Goal: Information Seeking & Learning: Learn about a topic

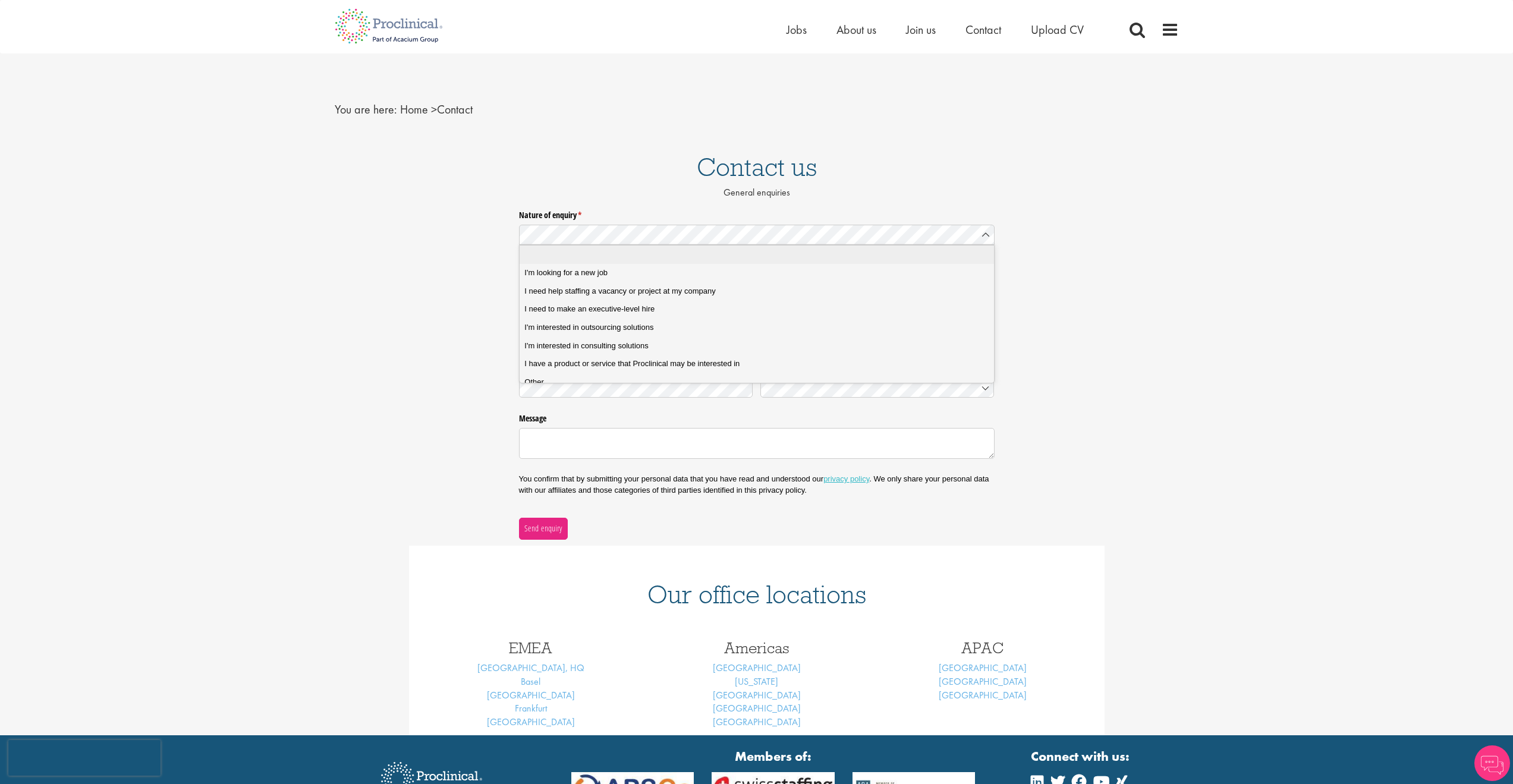
click at [643, 180] on h1 "Contact us" at bounding box center [756, 166] width 1513 height 26
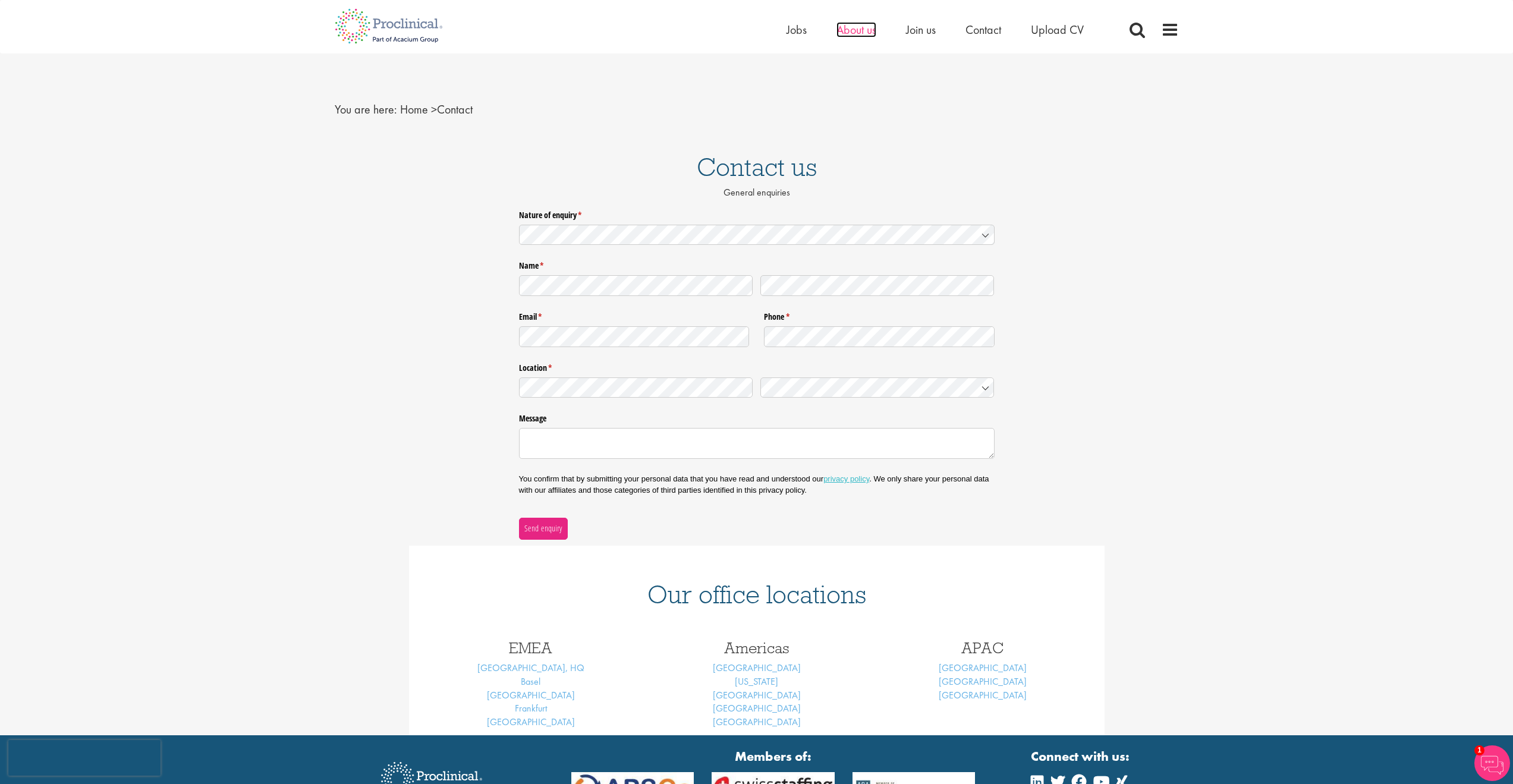
click at [846, 31] on span "About us" at bounding box center [856, 29] width 40 height 15
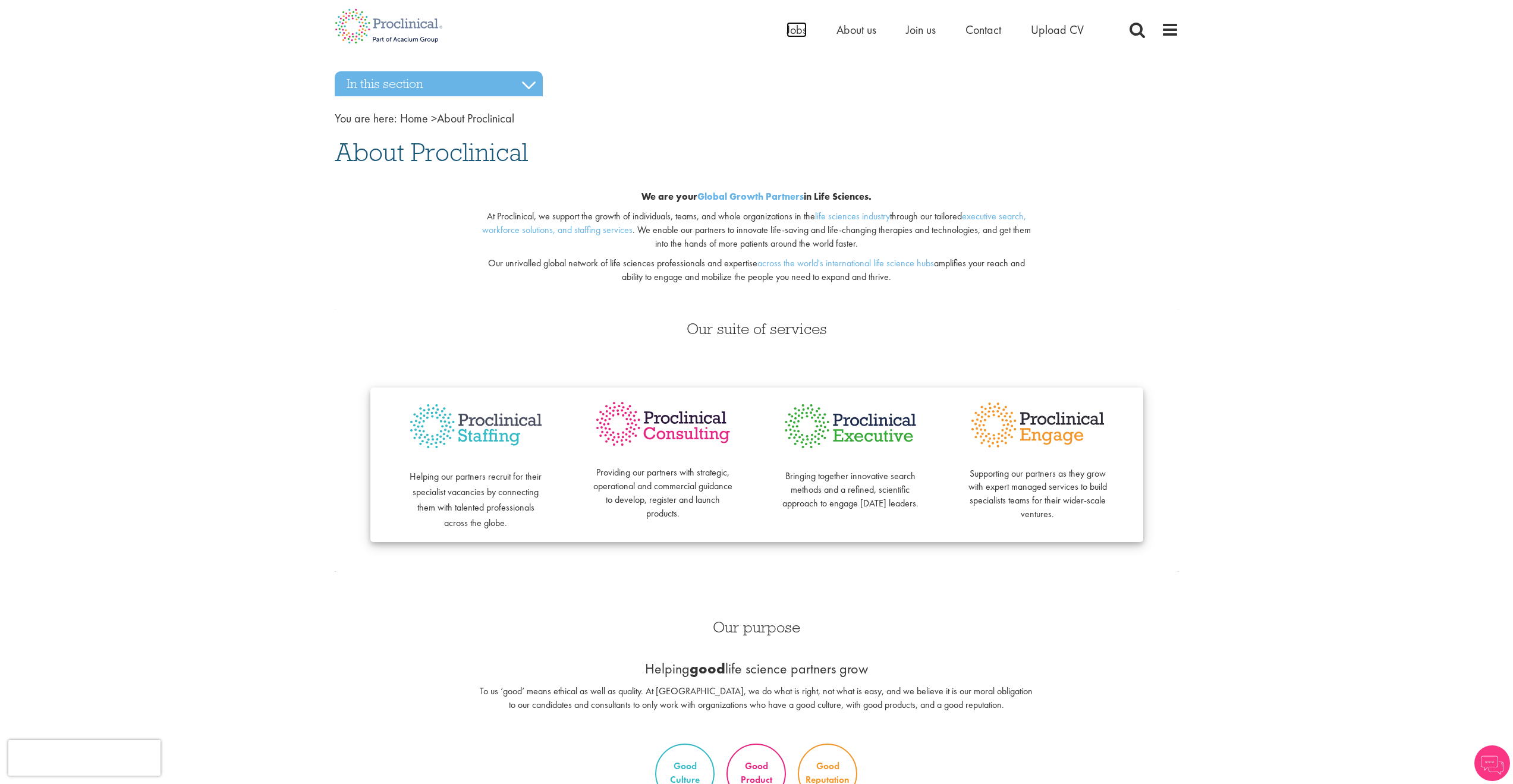
click at [789, 31] on span "Jobs" at bounding box center [797, 29] width 20 height 15
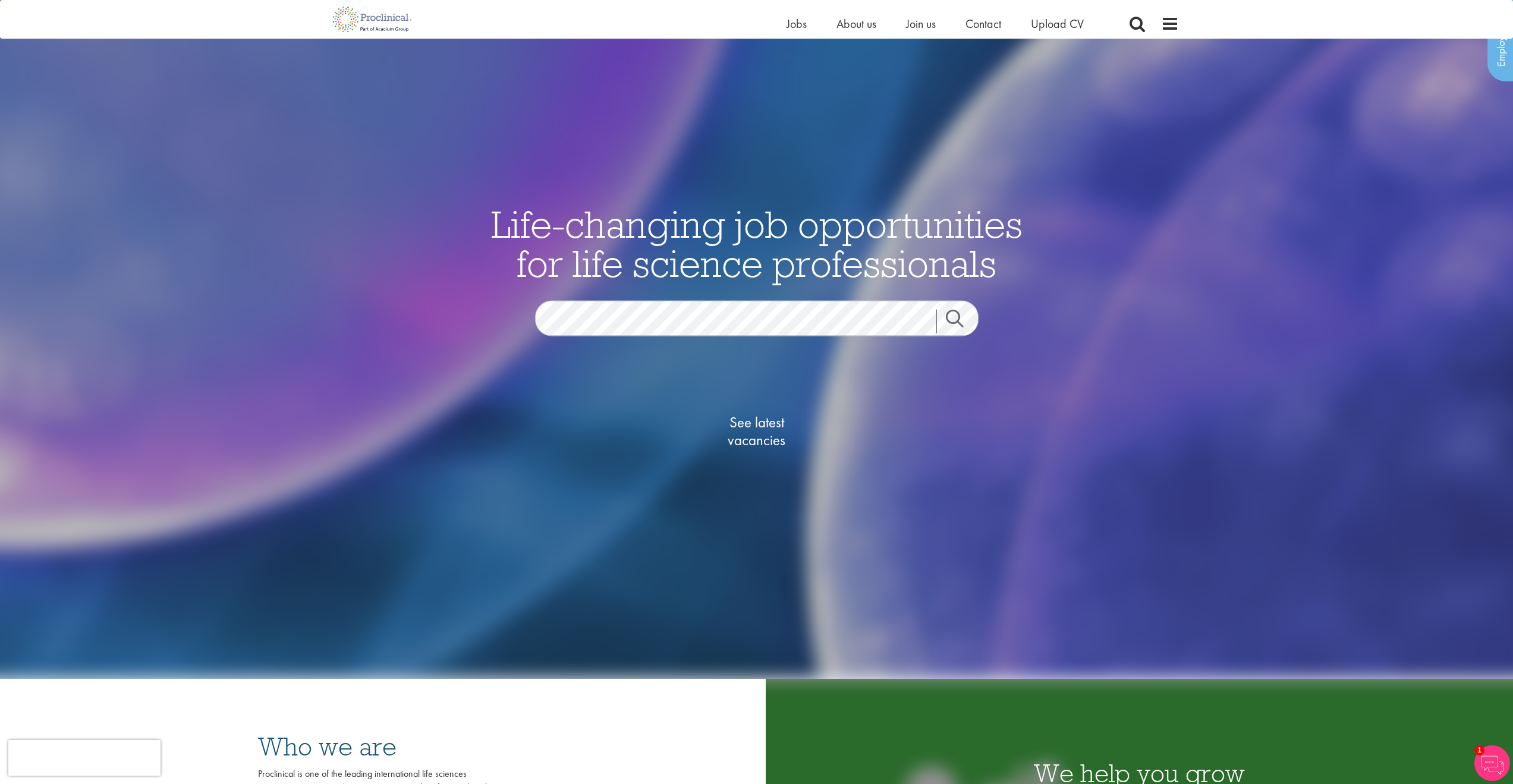
scroll to position [21, 0]
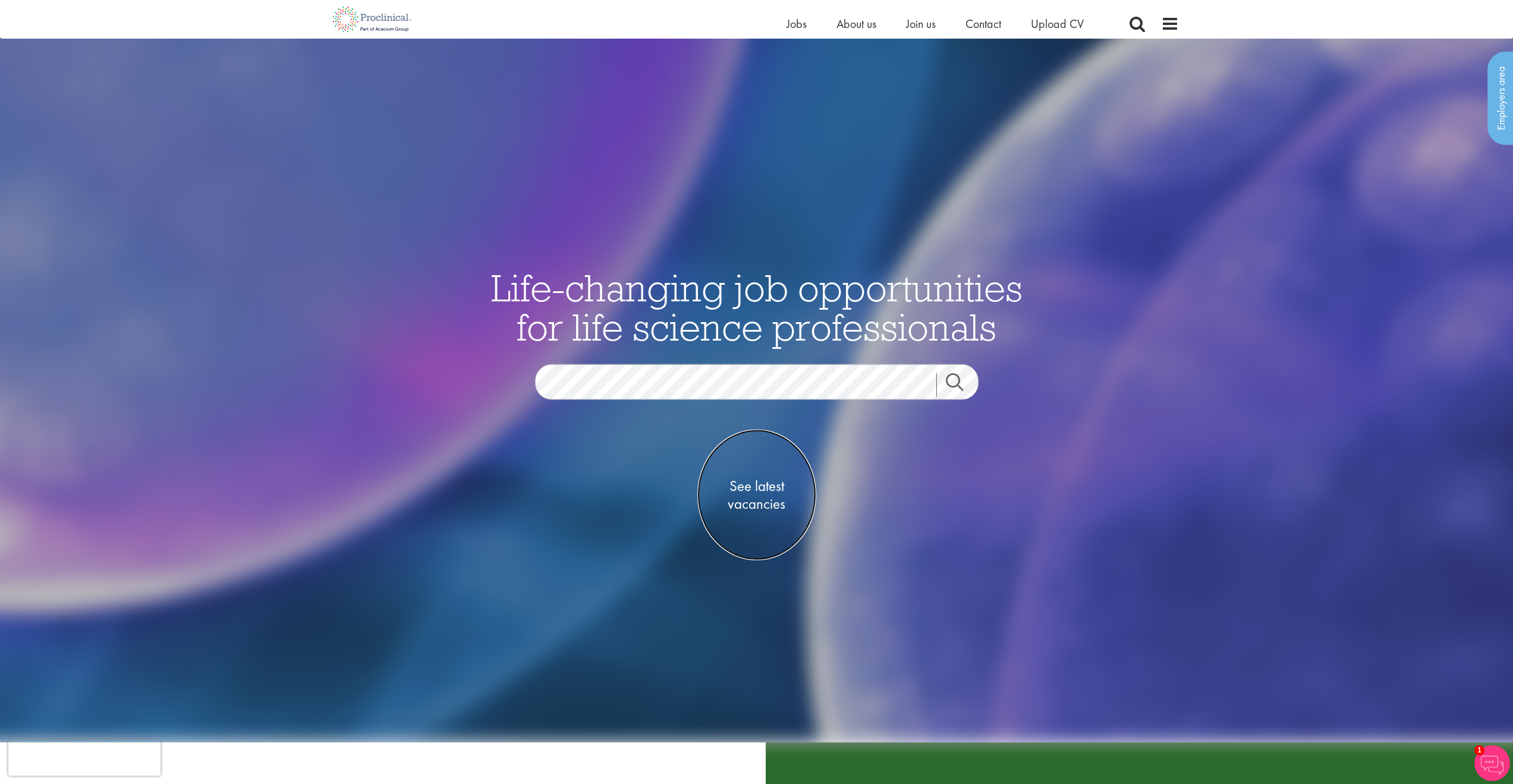
click at [751, 518] on link "See latest vacancies" at bounding box center [757, 495] width 119 height 131
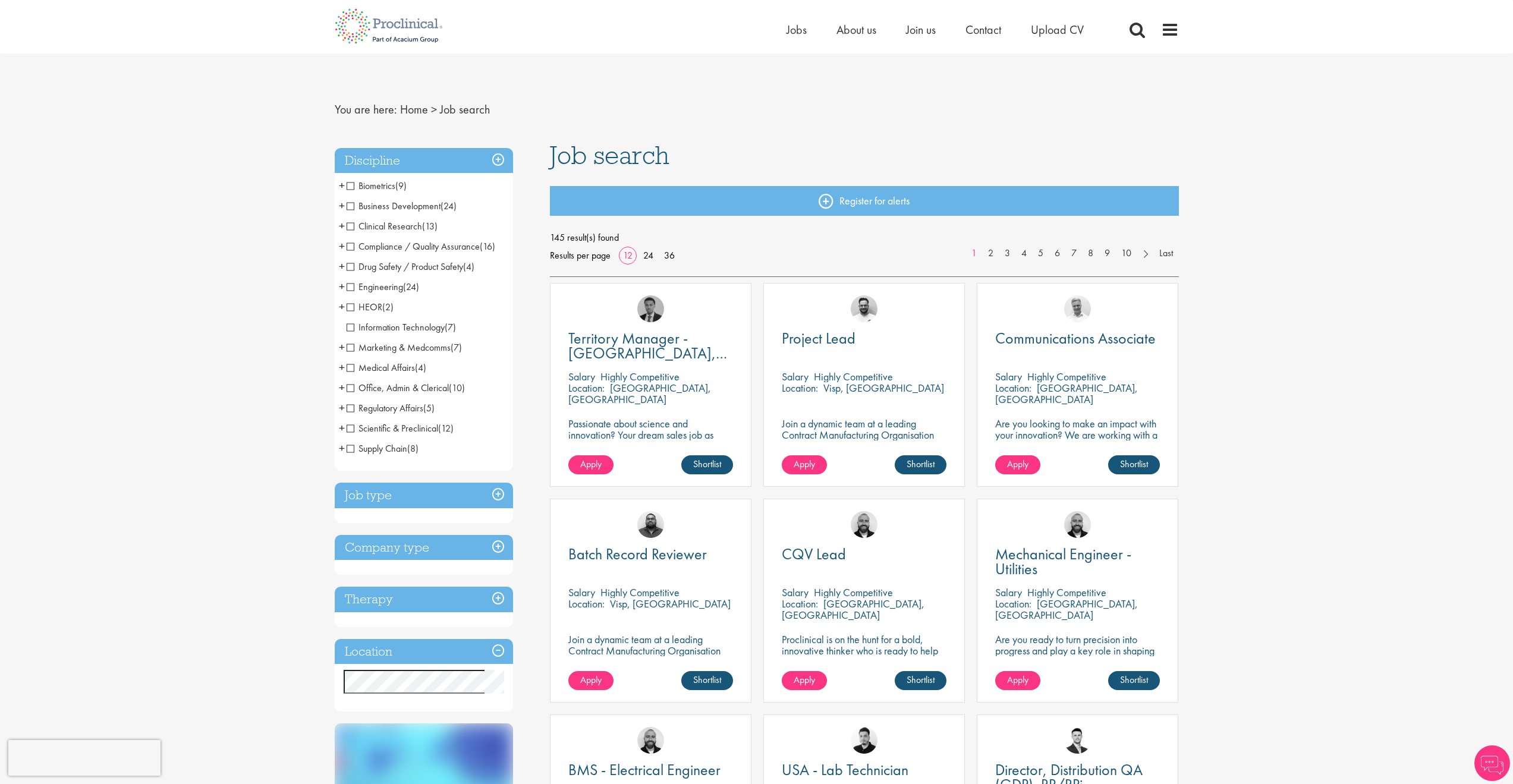
click at [387, 501] on h3 "Job type" at bounding box center [424, 495] width 178 height 25
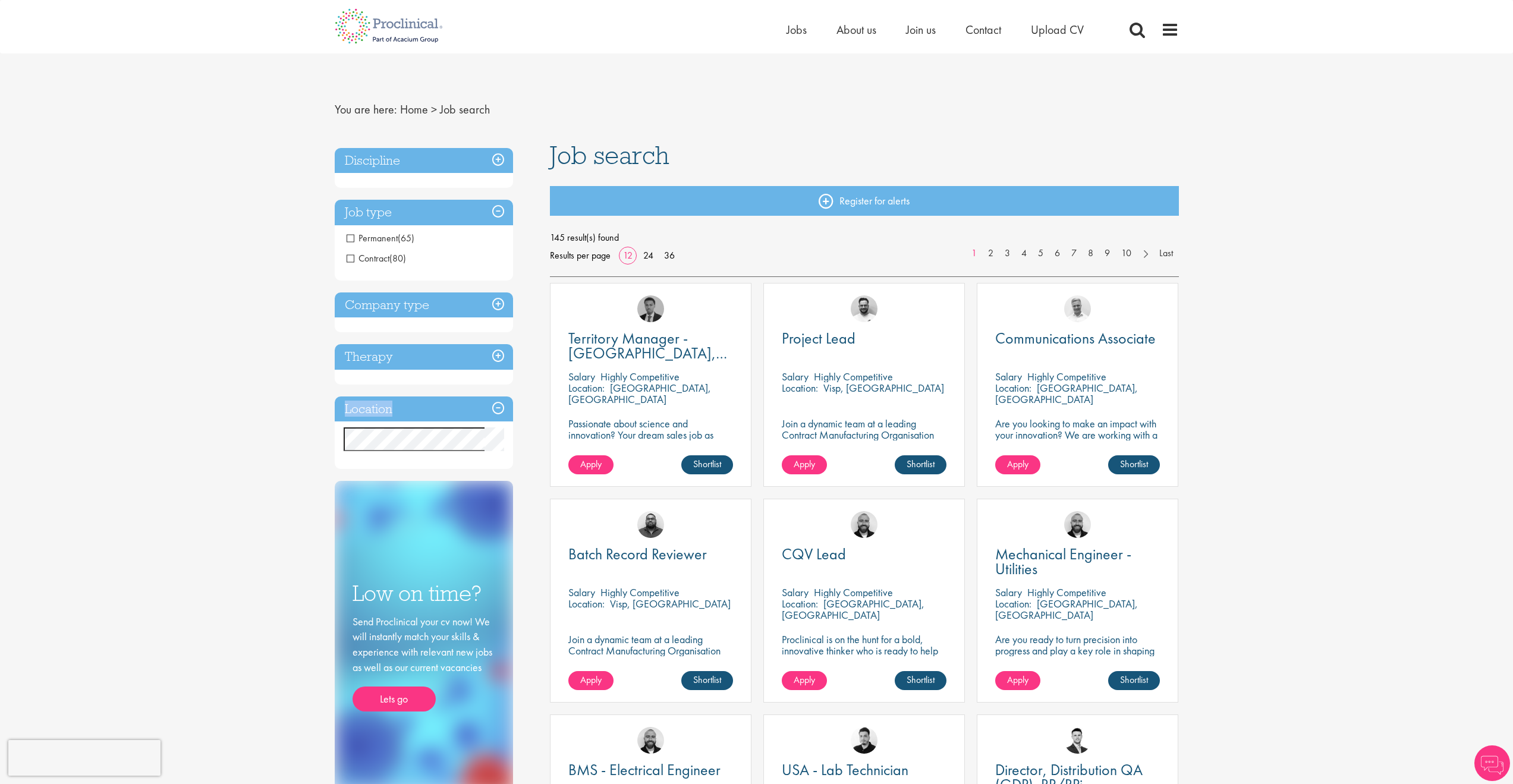
click at [388, 434] on div "Discipline Biometrics (9) - + Statistics (6) Data Management (1) Programming (2…" at bounding box center [424, 309] width 178 height 322
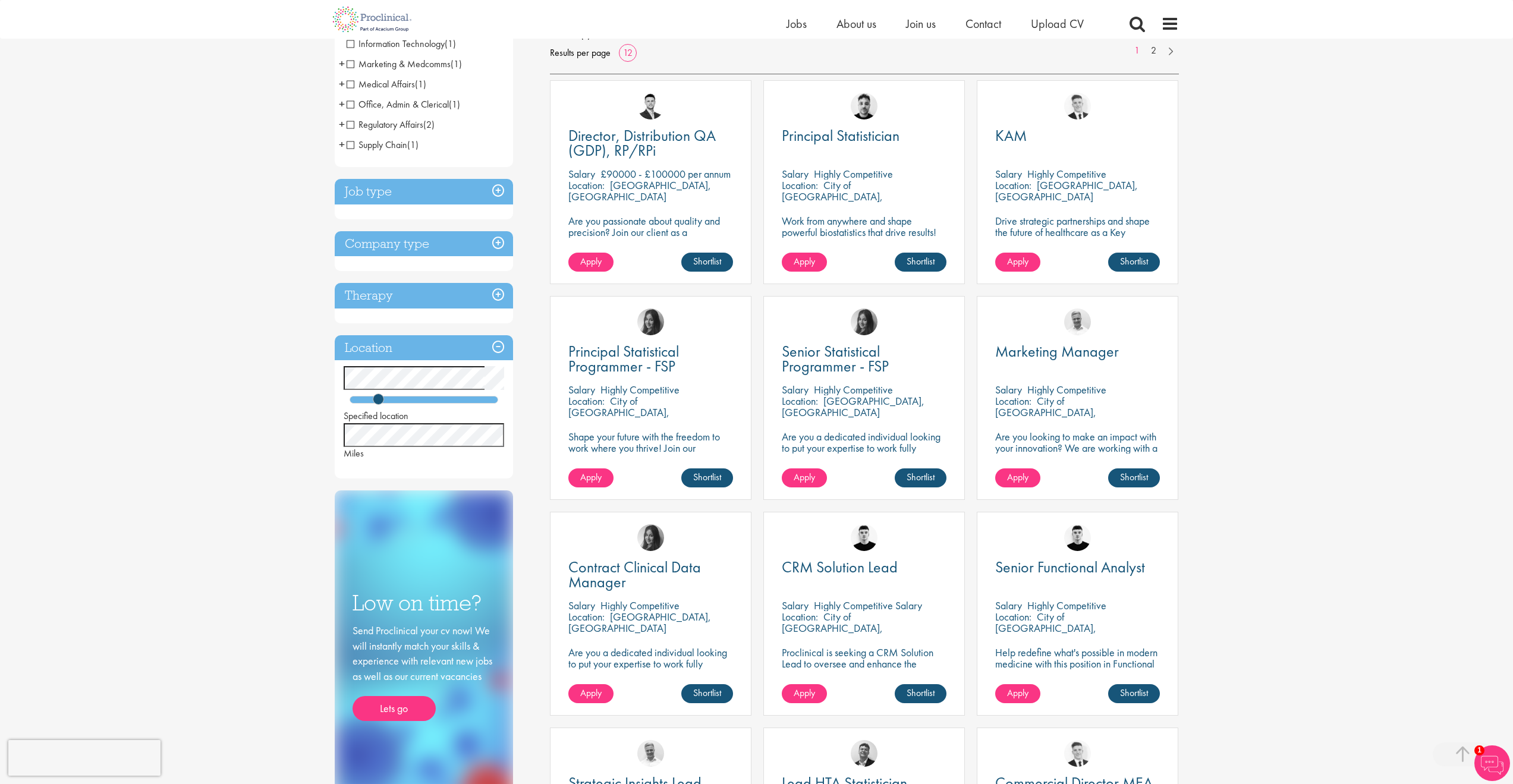
scroll to position [182, 0]
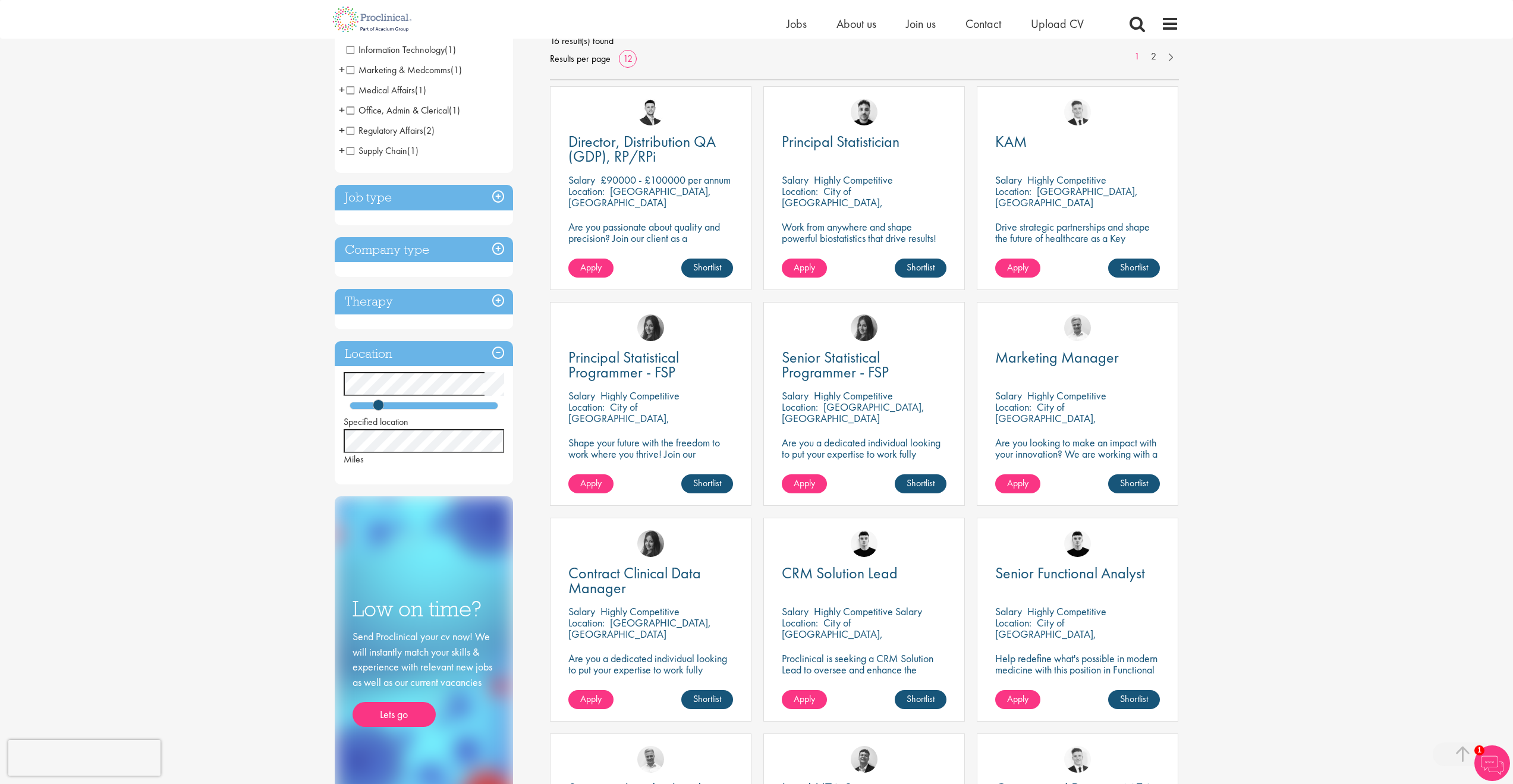
click at [433, 257] on h3 "Company type" at bounding box center [424, 250] width 178 height 25
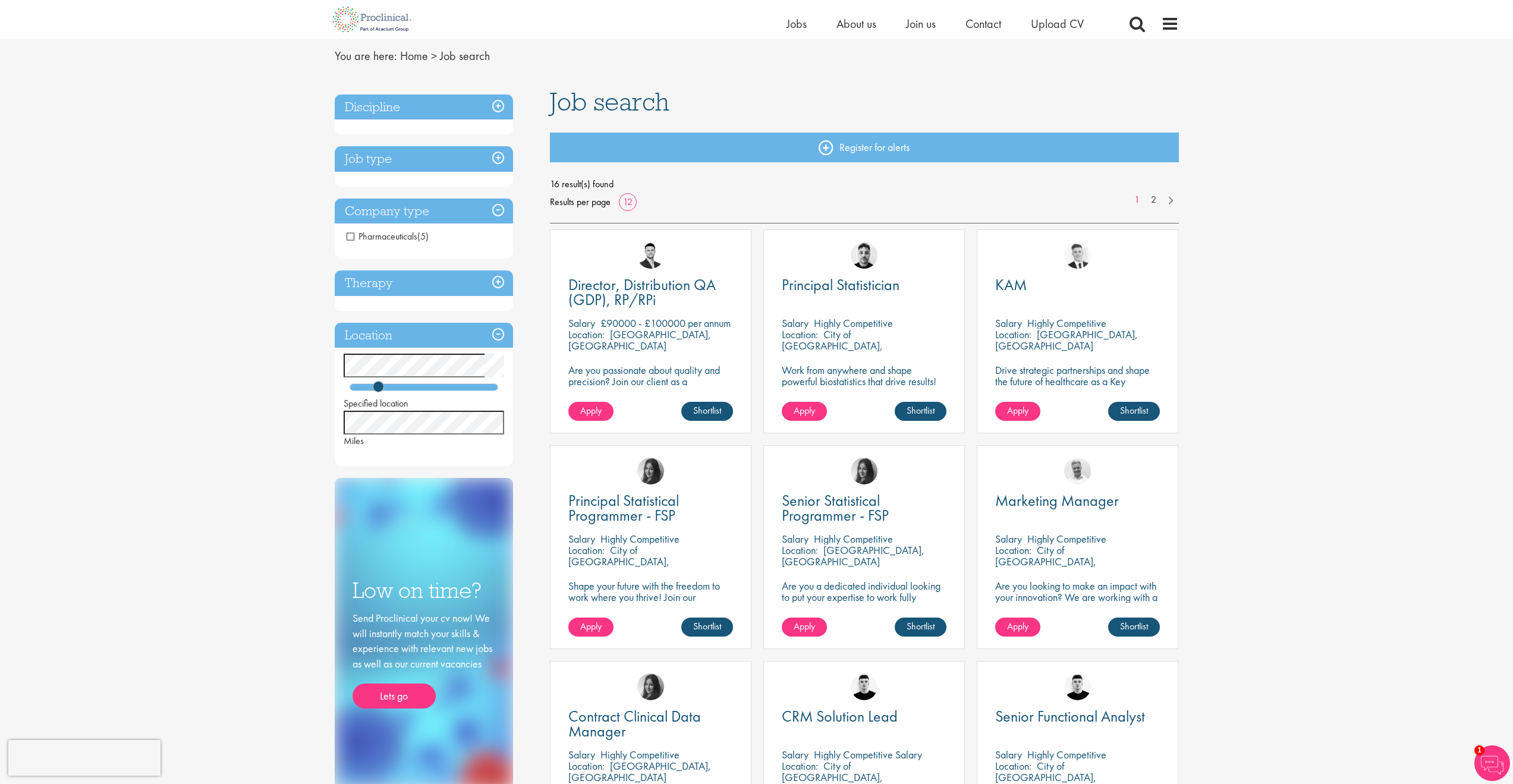
scroll to position [16, 0]
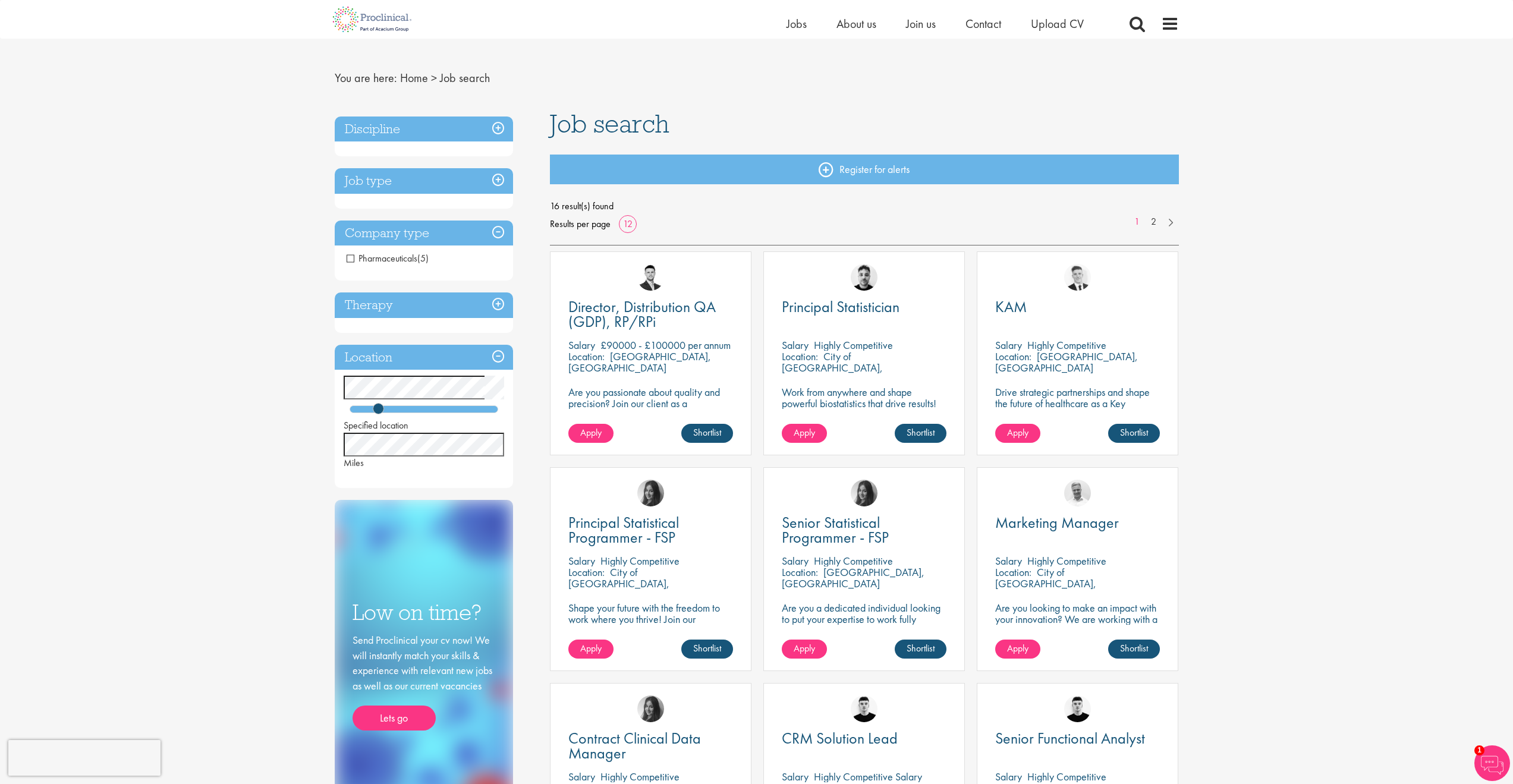
click at [426, 170] on h3 "Job type" at bounding box center [424, 181] width 178 height 25
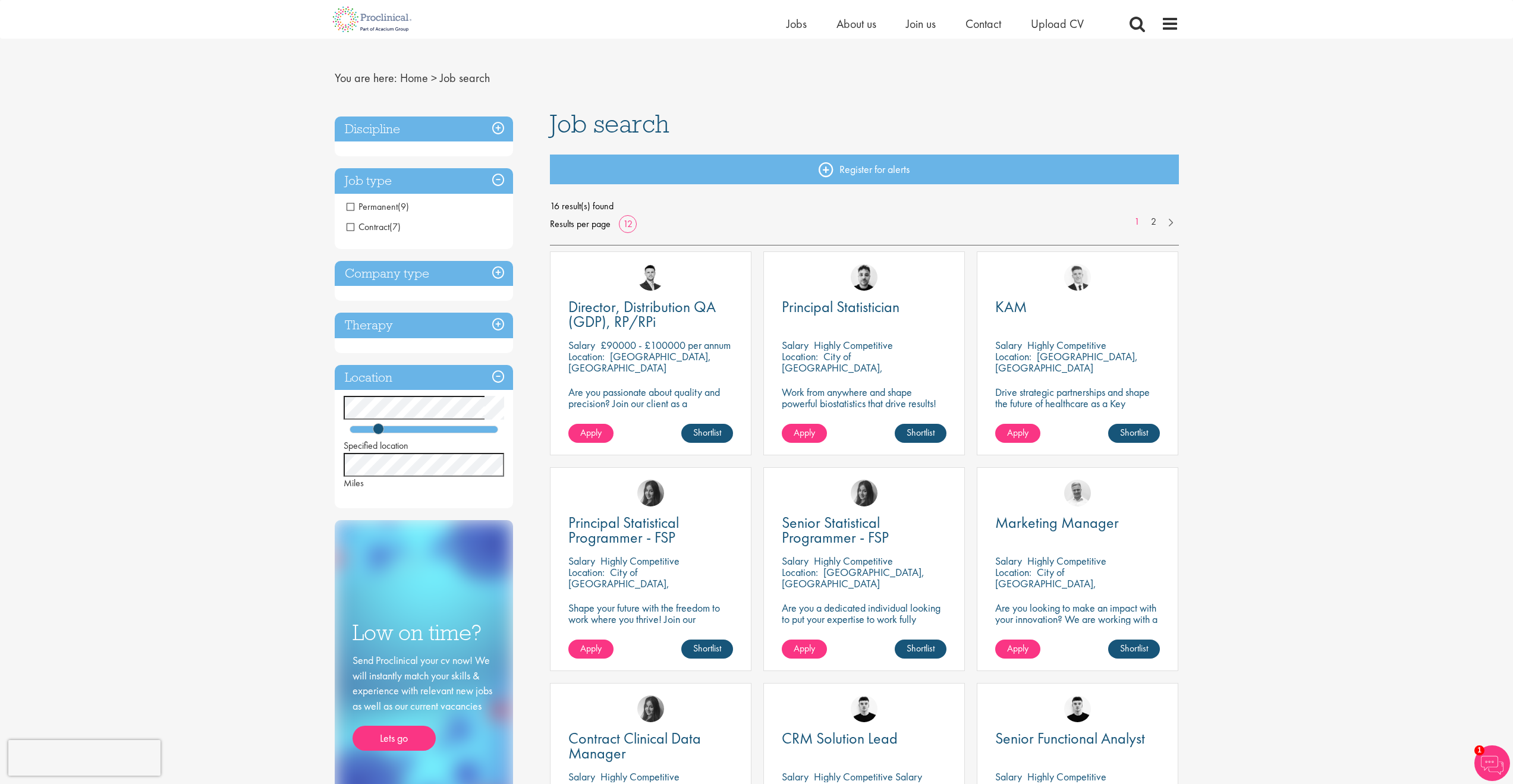
click at [397, 138] on h3 "Discipline" at bounding box center [424, 129] width 178 height 25
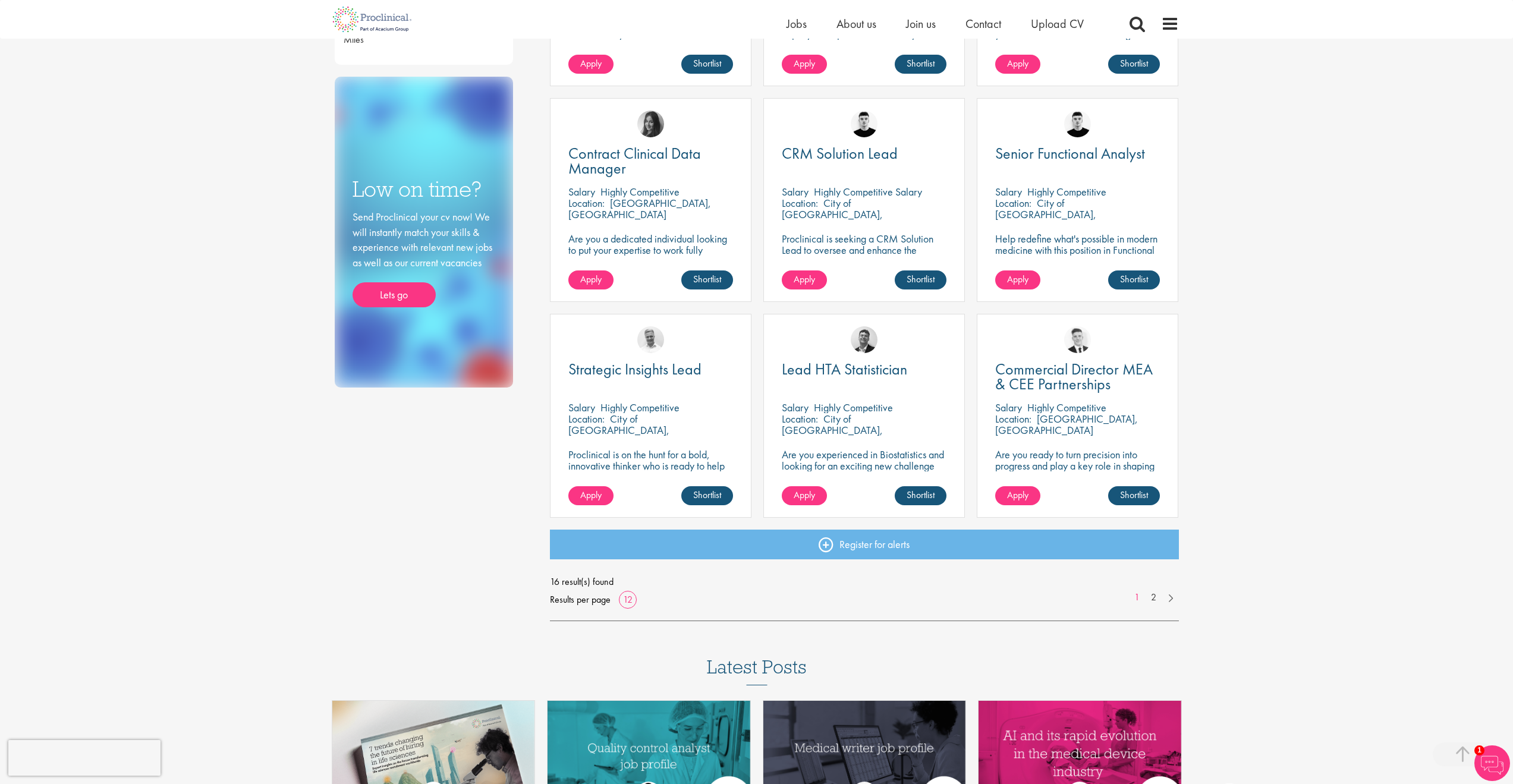
scroll to position [604, 0]
